Goal: Book appointment/travel/reservation

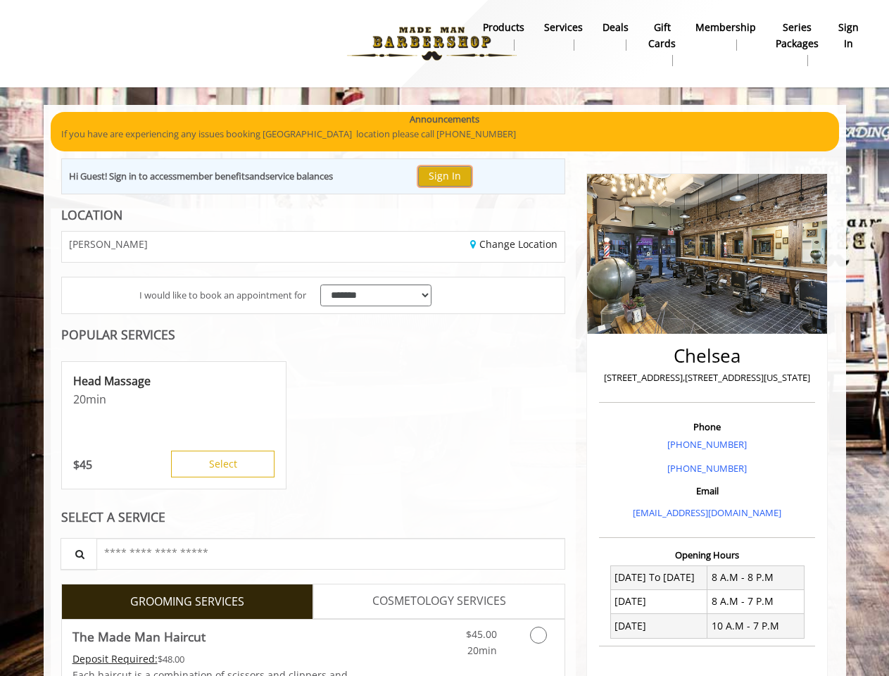
click at [452, 176] on button "Sign In" at bounding box center [445, 176] width 54 height 20
click at [177, 426] on div "Head Massage 20 min $ 45 Select" at bounding box center [173, 425] width 225 height 128
click at [222, 464] on button "Select" at bounding box center [222, 464] width 103 height 27
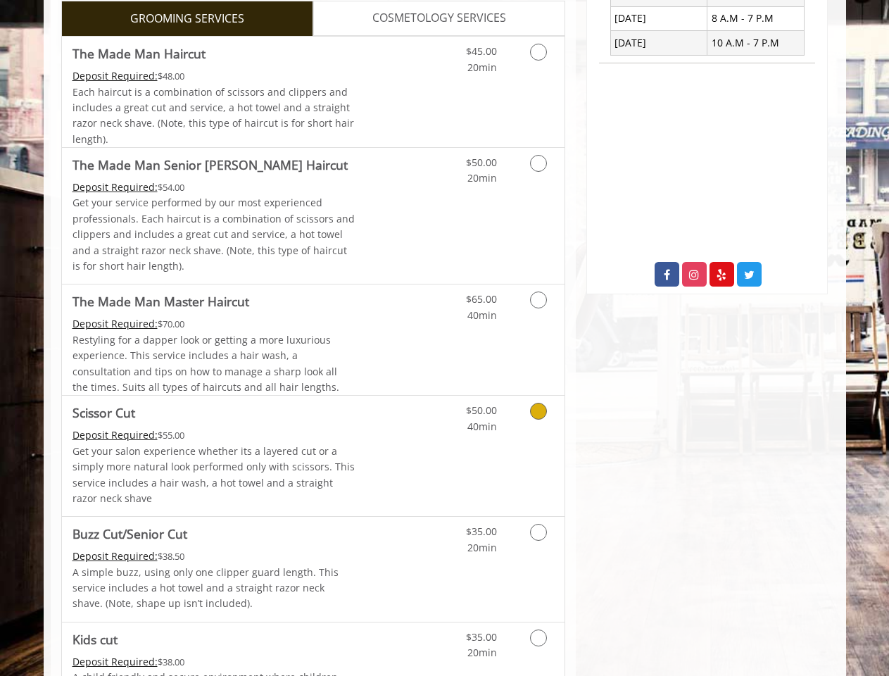
scroll to position [584, 0]
